Goal: Transaction & Acquisition: Book appointment/travel/reservation

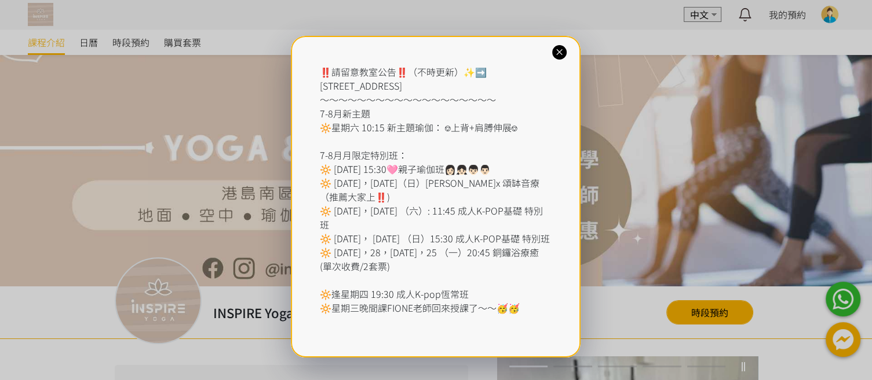
click at [560, 54] on icon at bounding box center [559, 52] width 11 height 11
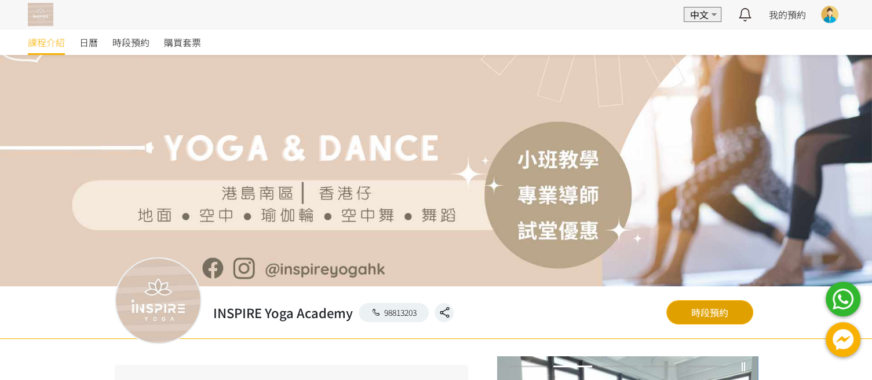
click at [685, 311] on link "時段預約" at bounding box center [709, 313] width 87 height 24
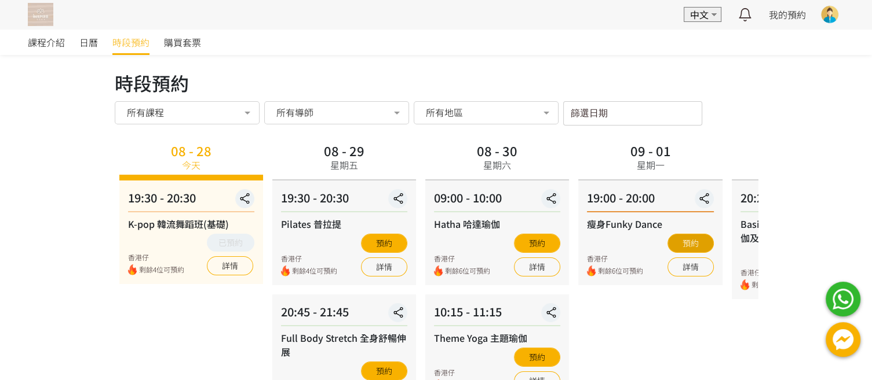
click at [690, 244] on button "預約" at bounding box center [690, 243] width 46 height 19
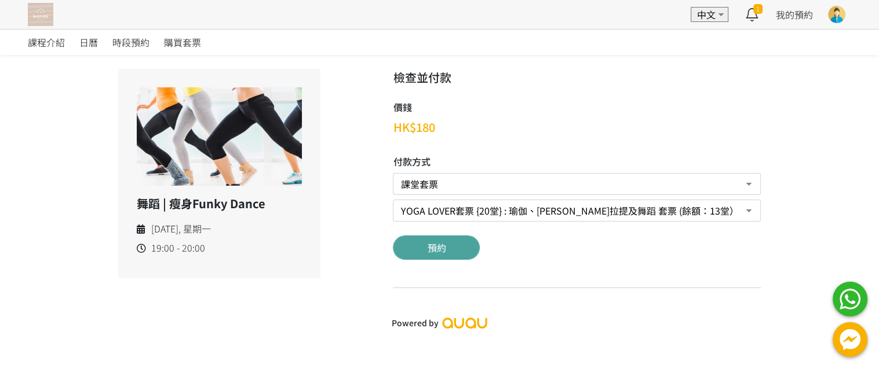
click at [435, 250] on button "預約" at bounding box center [436, 248] width 87 height 24
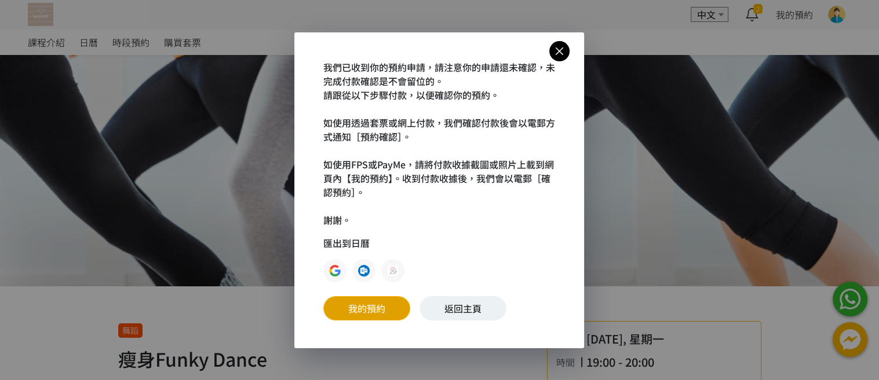
click at [363, 306] on link "我的預約" at bounding box center [366, 309] width 87 height 24
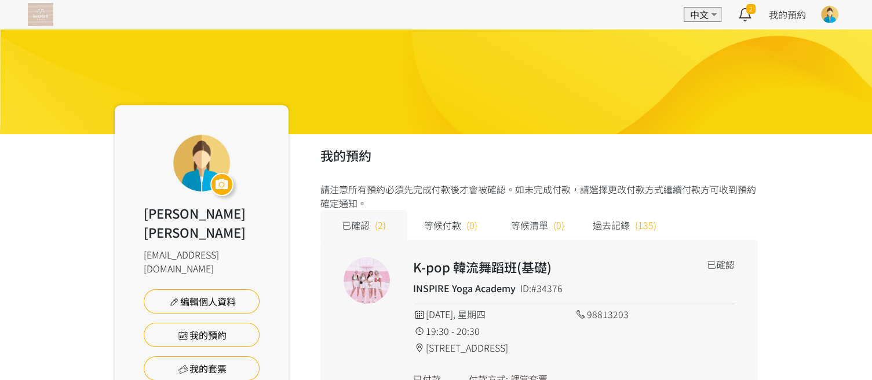
click at [46, 16] on img at bounding box center [40, 14] width 25 height 23
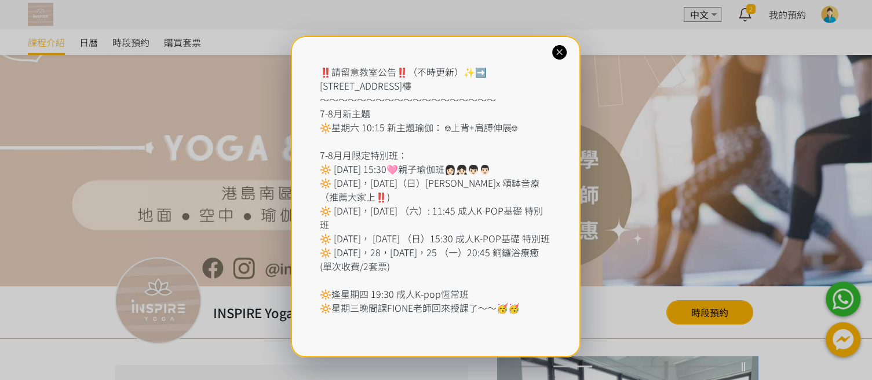
click at [561, 52] on icon at bounding box center [559, 52] width 11 height 11
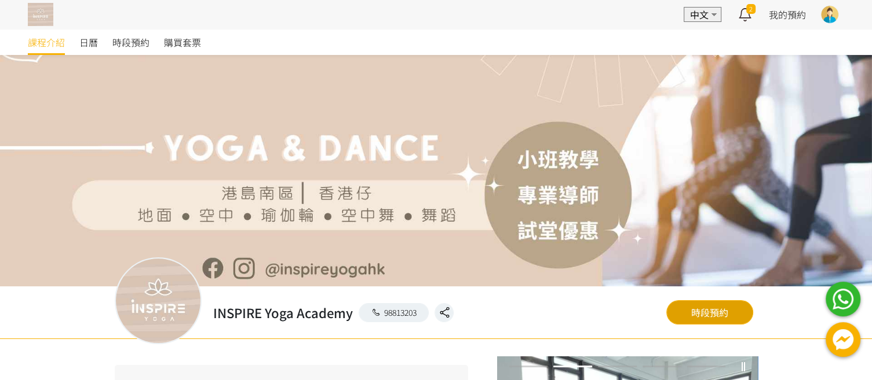
click at [708, 314] on link "時段預約" at bounding box center [709, 313] width 87 height 24
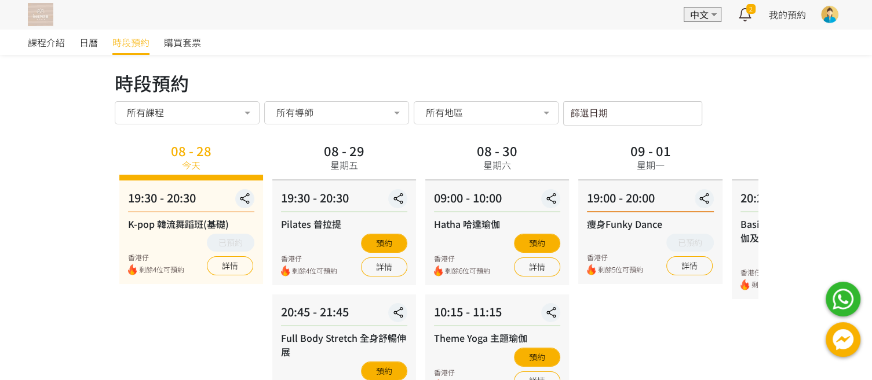
click at [584, 115] on label "篩選日期" at bounding box center [582, 112] width 25 height 10
click at [584, 115] on input "篩選日期" at bounding box center [632, 113] width 139 height 24
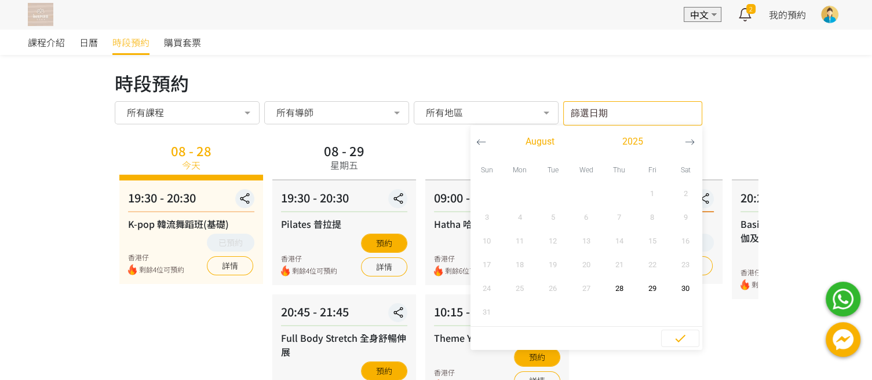
click at [691, 141] on icon "button" at bounding box center [689, 142] width 9 height 5
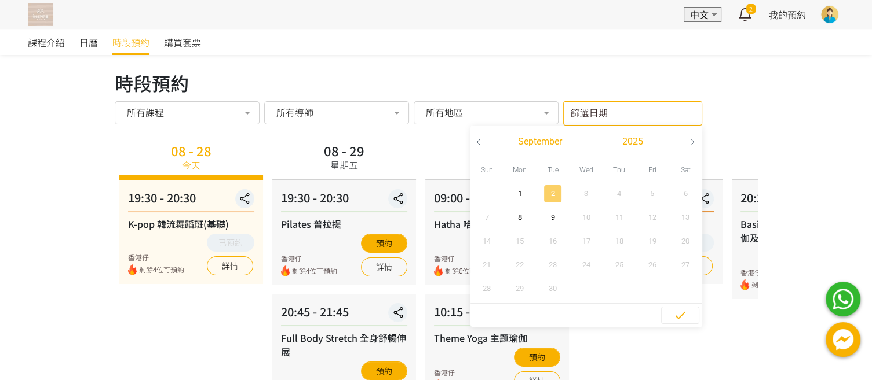
click at [554, 195] on span "2" at bounding box center [553, 194] width 26 height 12
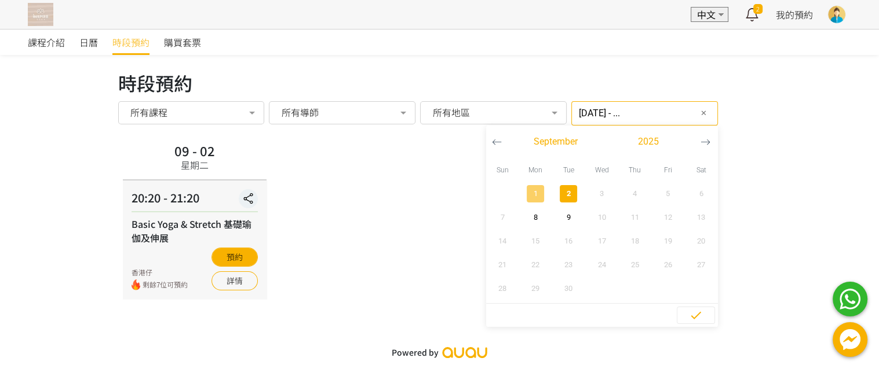
click at [523, 194] on span "1" at bounding box center [535, 194] width 26 height 12
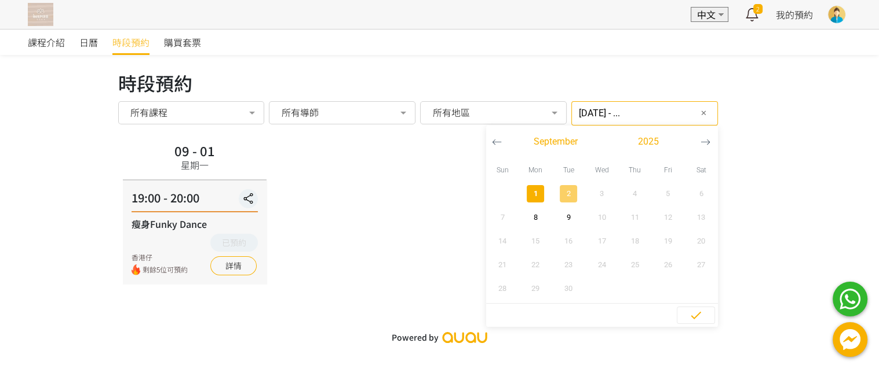
click at [555, 195] on span "2" at bounding box center [568, 194] width 26 height 12
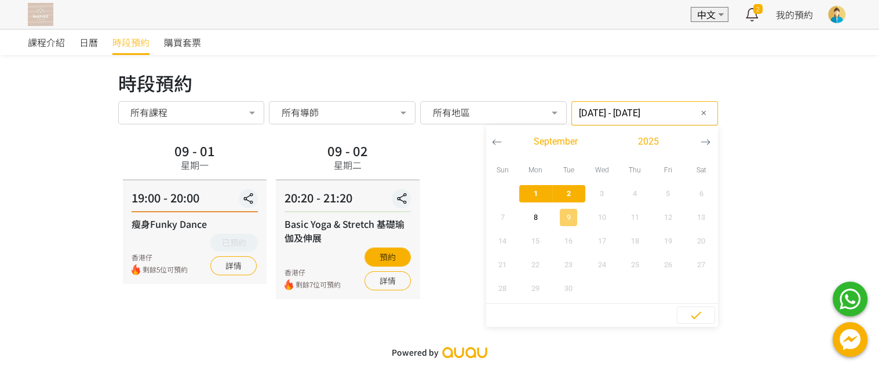
click at [557, 218] on span "9" at bounding box center [568, 218] width 26 height 12
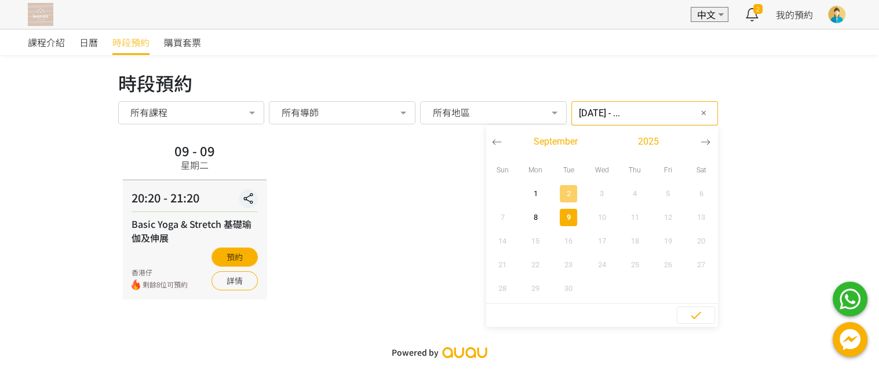
click at [555, 192] on span "2" at bounding box center [568, 194] width 26 height 12
type input "2025-09-02 - ..."
